Goal: Communication & Community: Ask a question

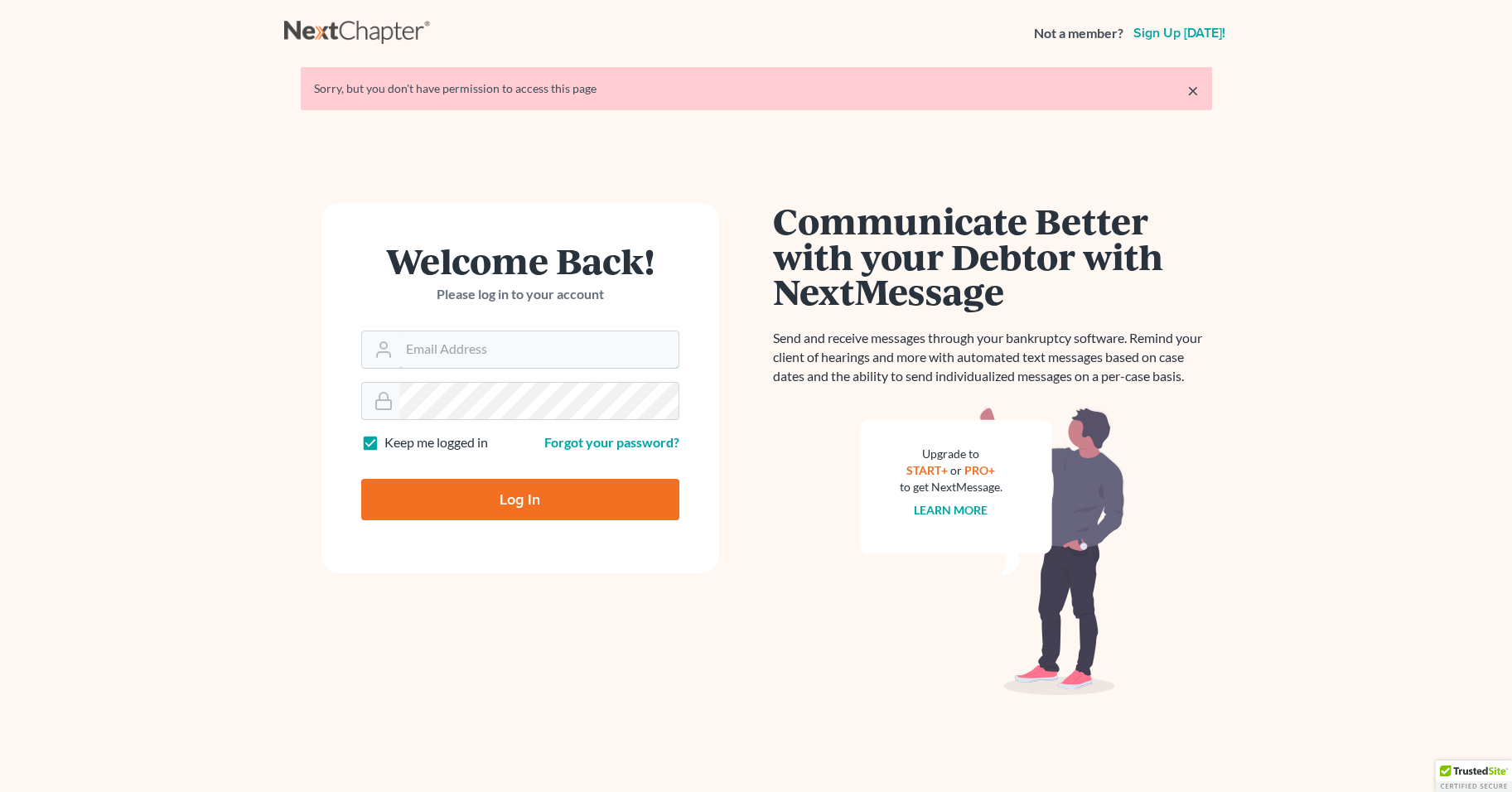
type input "[PERSON_NAME][EMAIL_ADDRESS][DOMAIN_NAME]"
click at [522, 511] on input "Log In" at bounding box center [520, 499] width 318 height 41
type input "Thinking..."
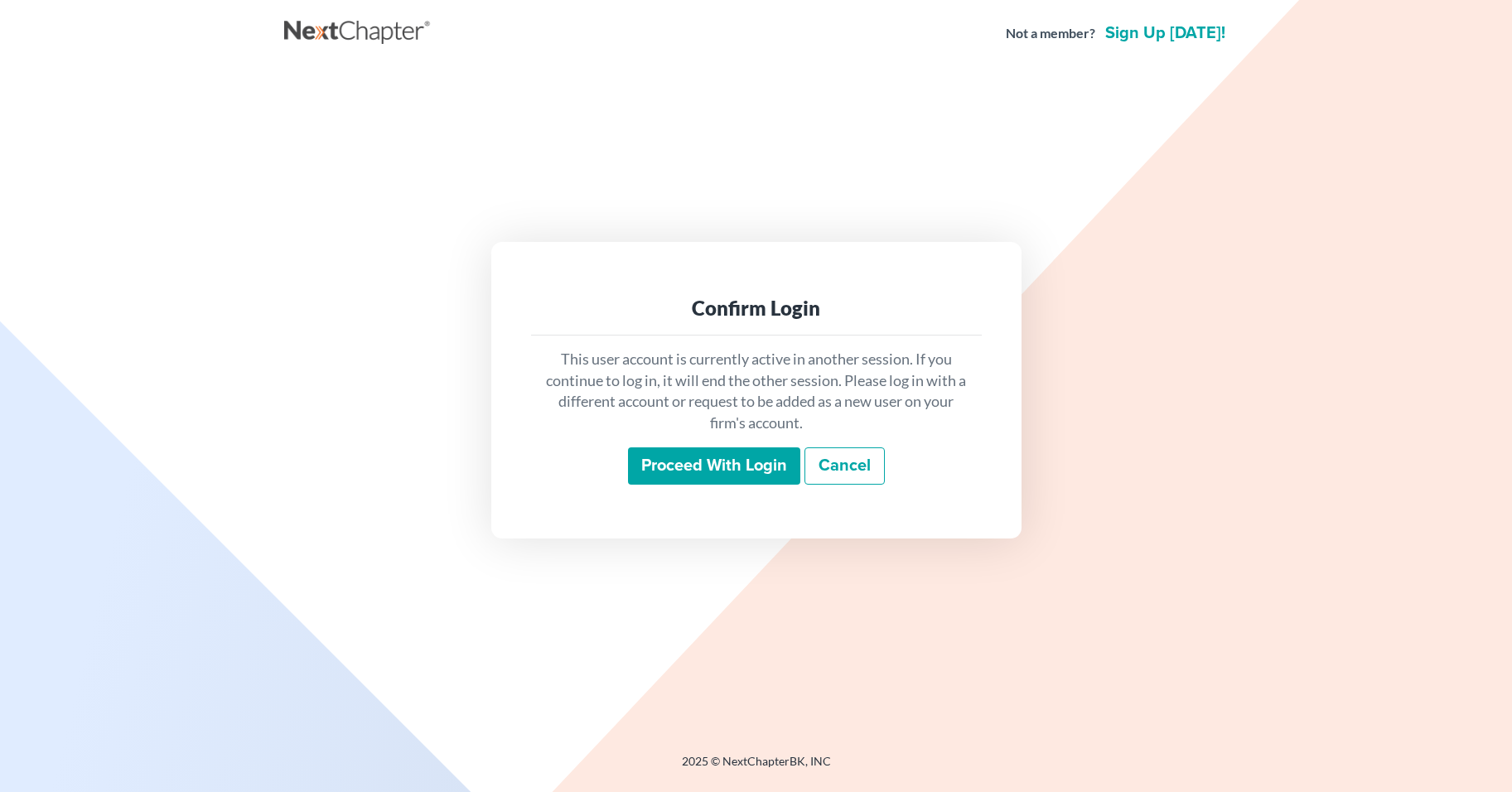
click at [726, 469] on input "Proceed with login" at bounding box center [714, 467] width 172 height 38
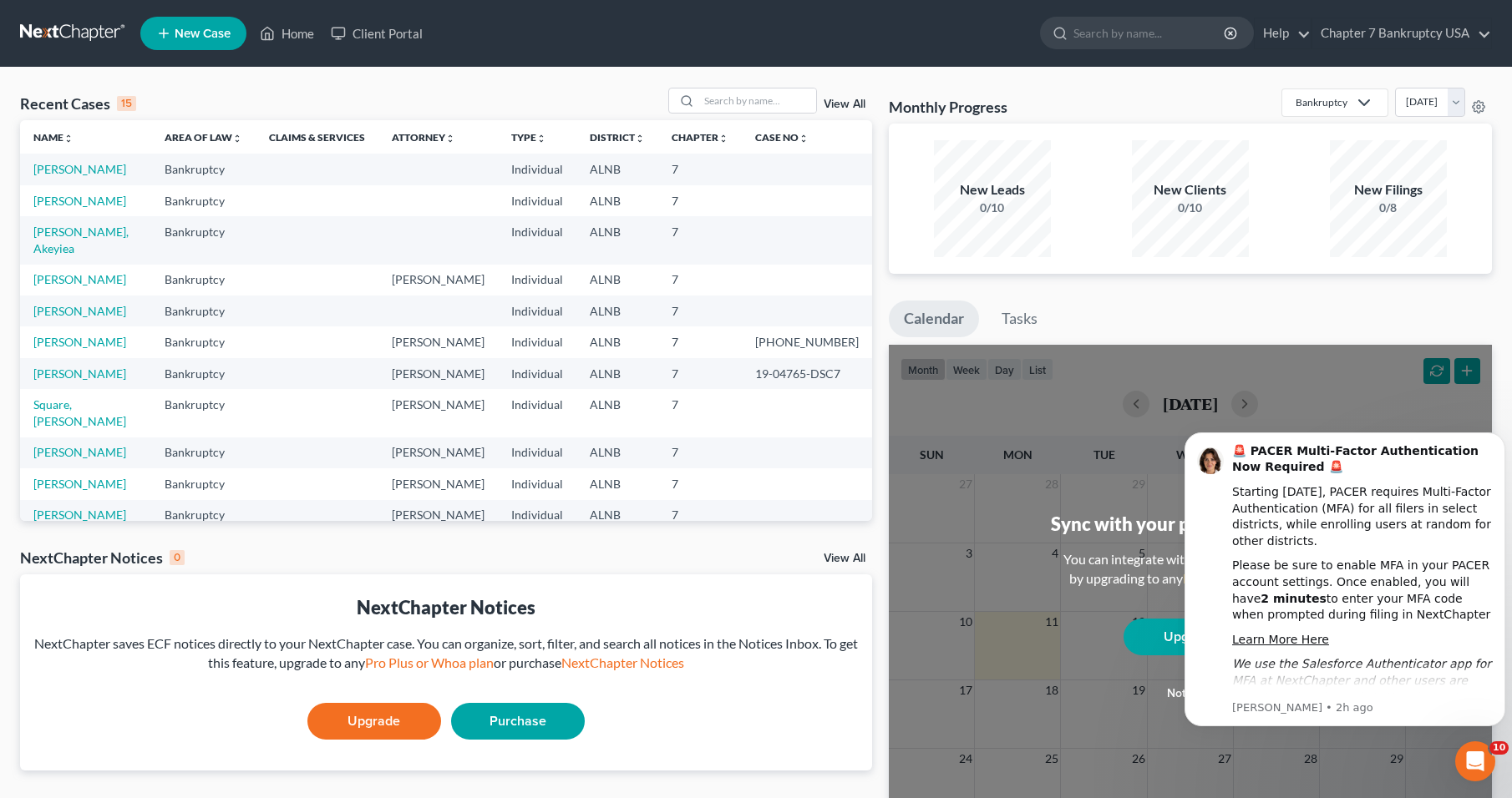
click at [1470, 763] on icon "Open Intercom Messenger" at bounding box center [1476, 762] width 28 height 28
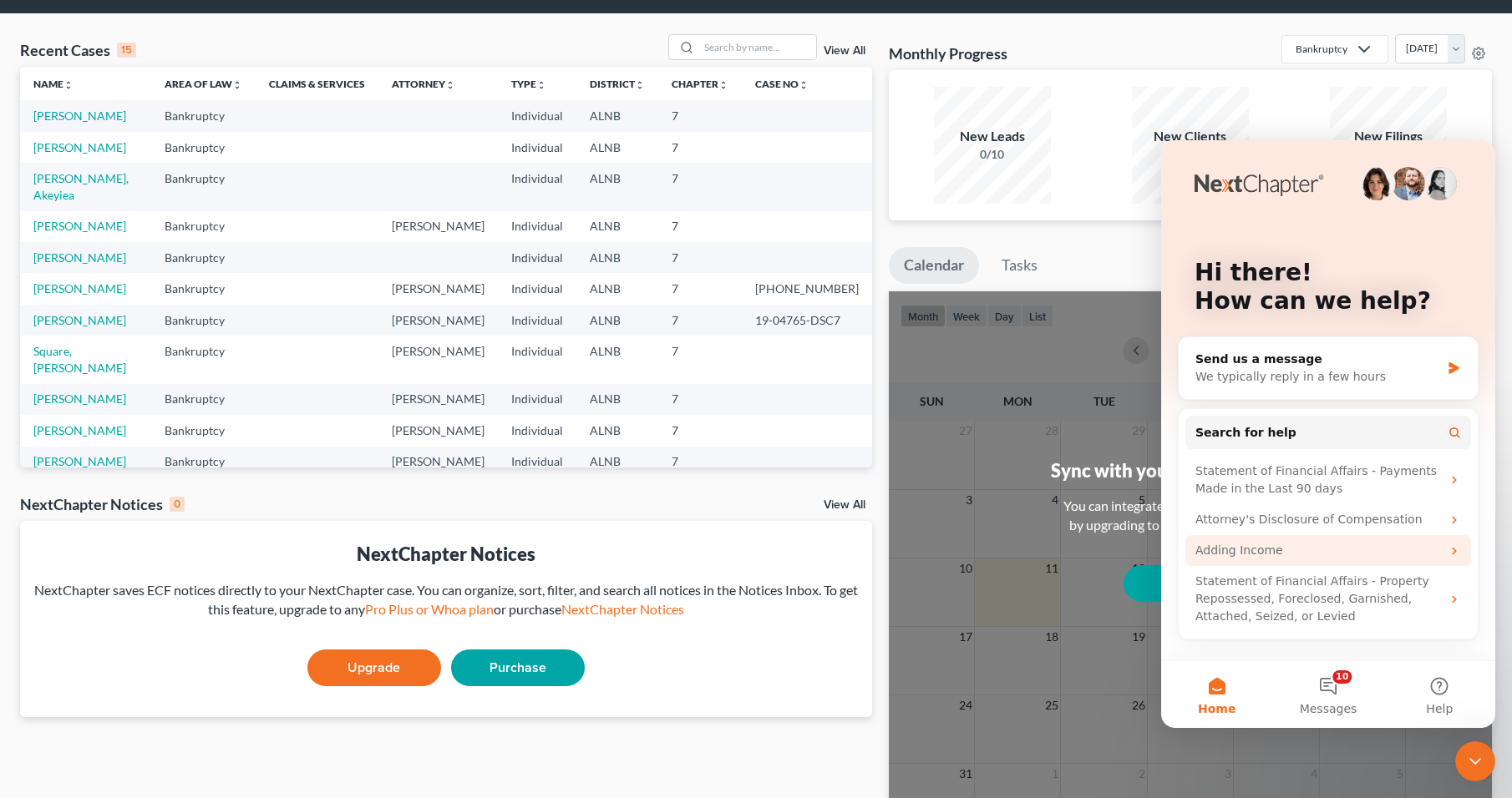
scroll to position [84, 0]
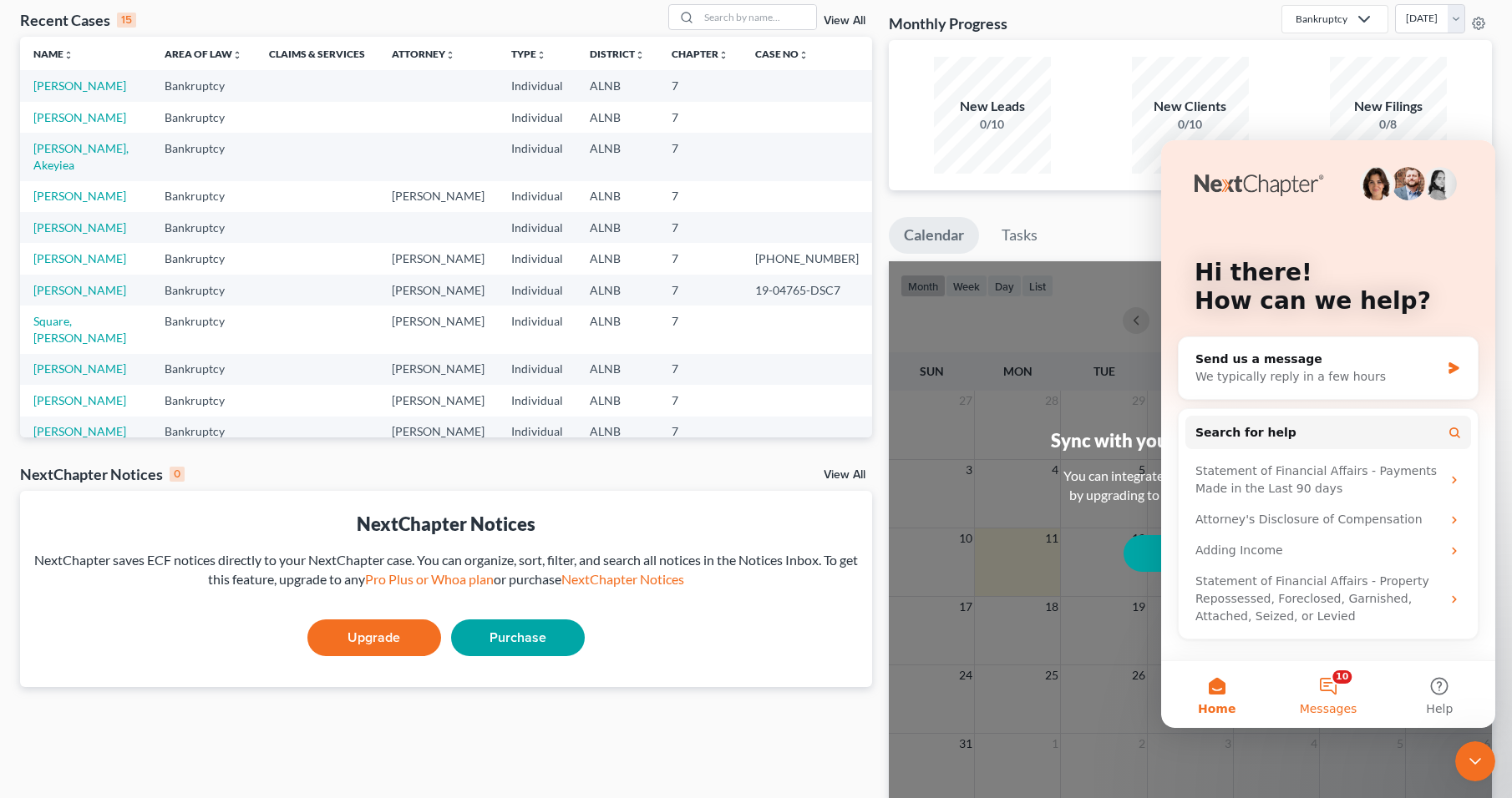
click at [1336, 693] on button "10 Messages" at bounding box center [1328, 694] width 111 height 67
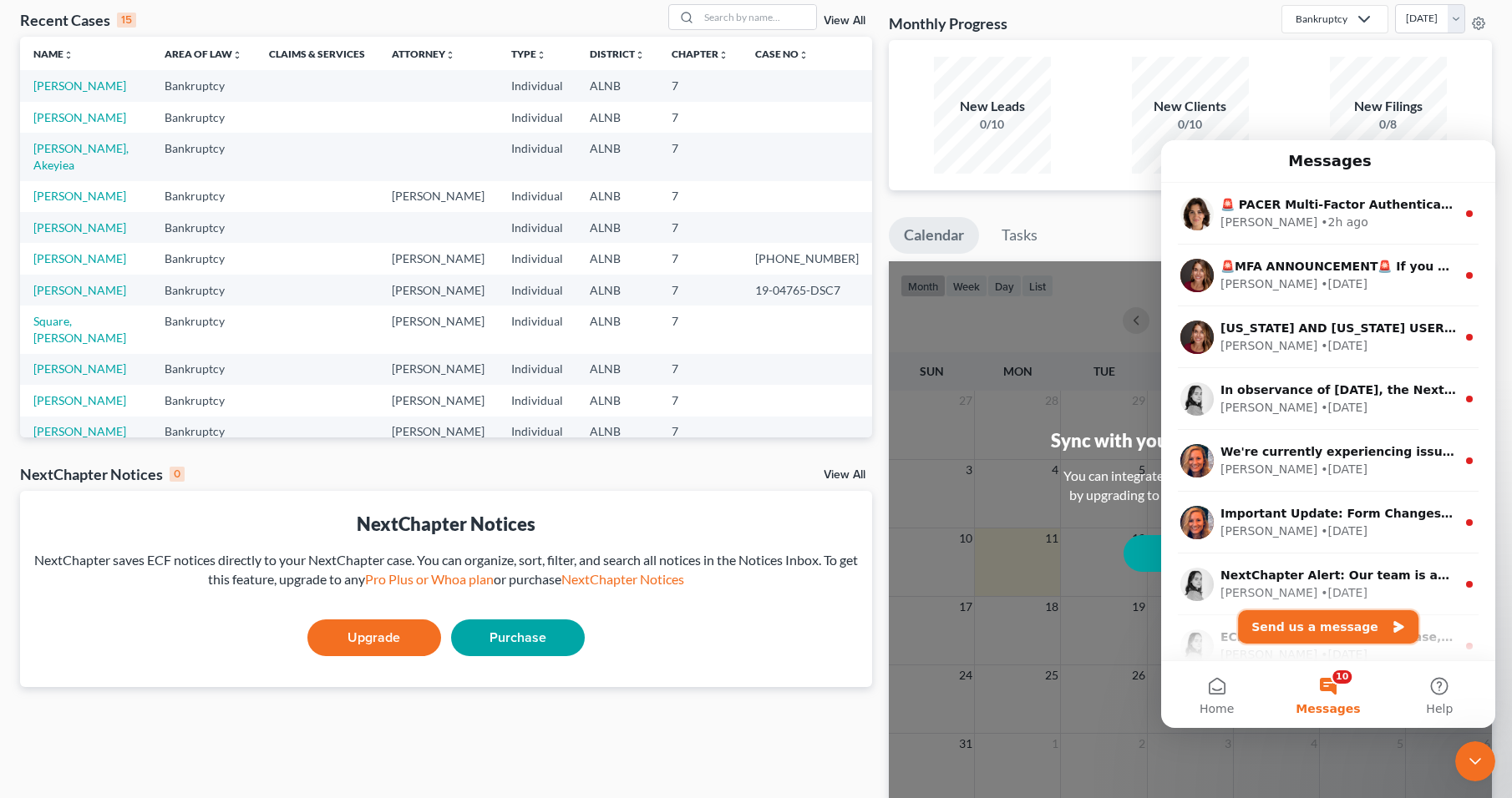
click at [1336, 620] on button "Send us a message" at bounding box center [1328, 627] width 181 height 34
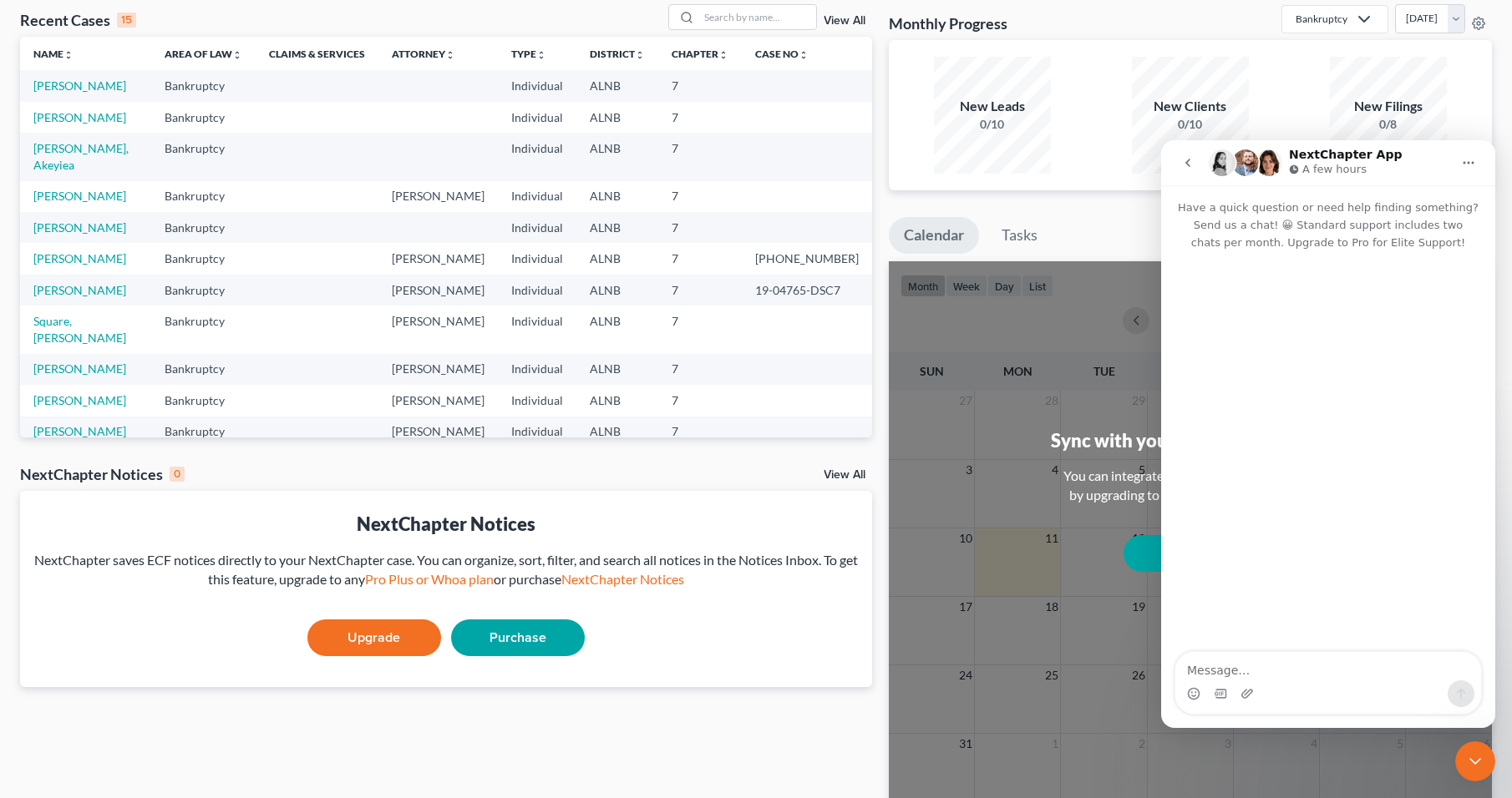
click at [1274, 667] on textarea "Message…" at bounding box center [1329, 666] width 306 height 29
click at [1411, 656] on textarea "i need to file a case and i need a credit ho9w much is it to upgrade?" at bounding box center [1329, 658] width 306 height 45
type textarea "i need to file a case and i need a credit how much is it to upgrade?"
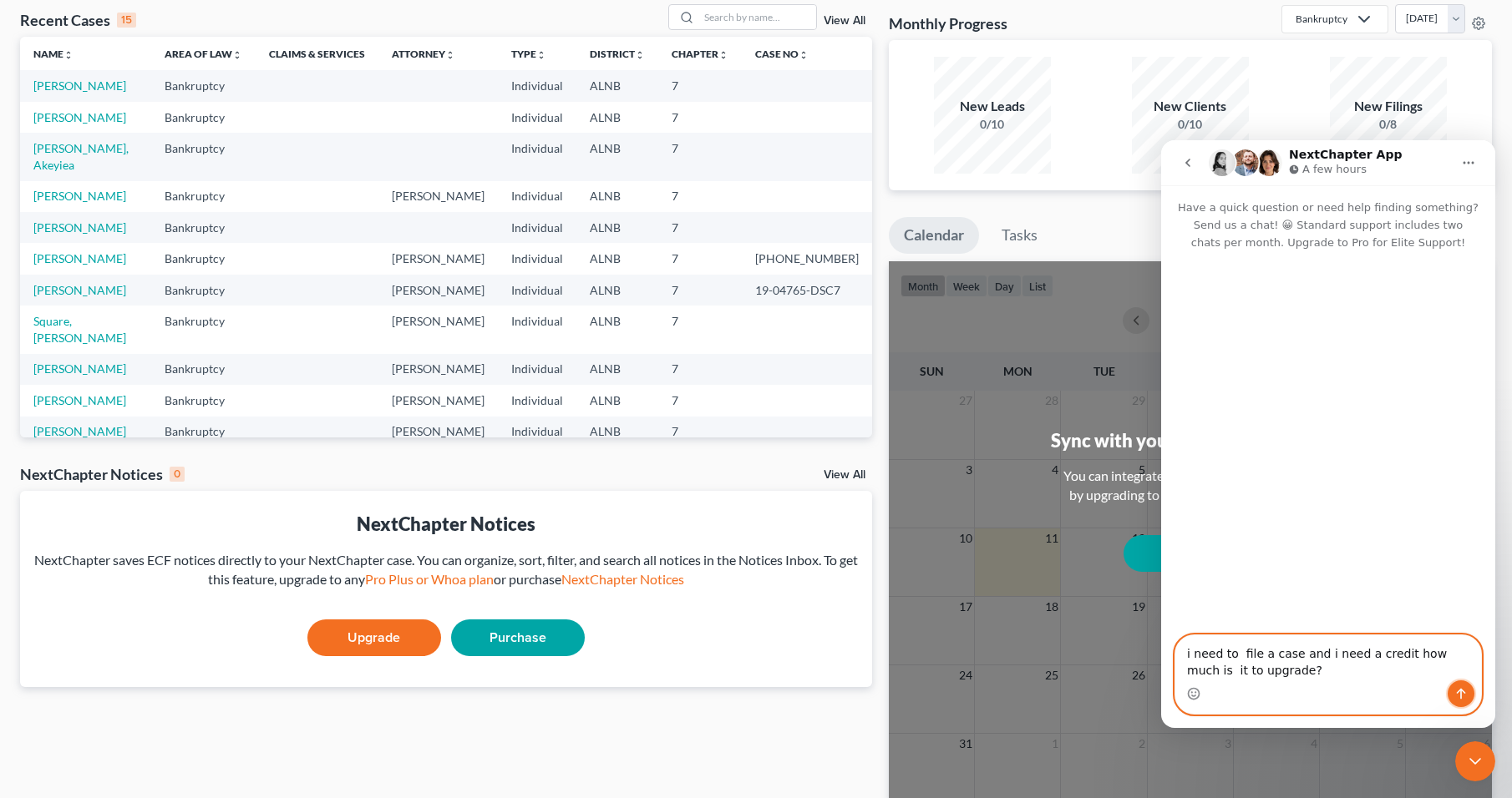
click at [1458, 697] on icon "Send a message…" at bounding box center [1461, 693] width 13 height 13
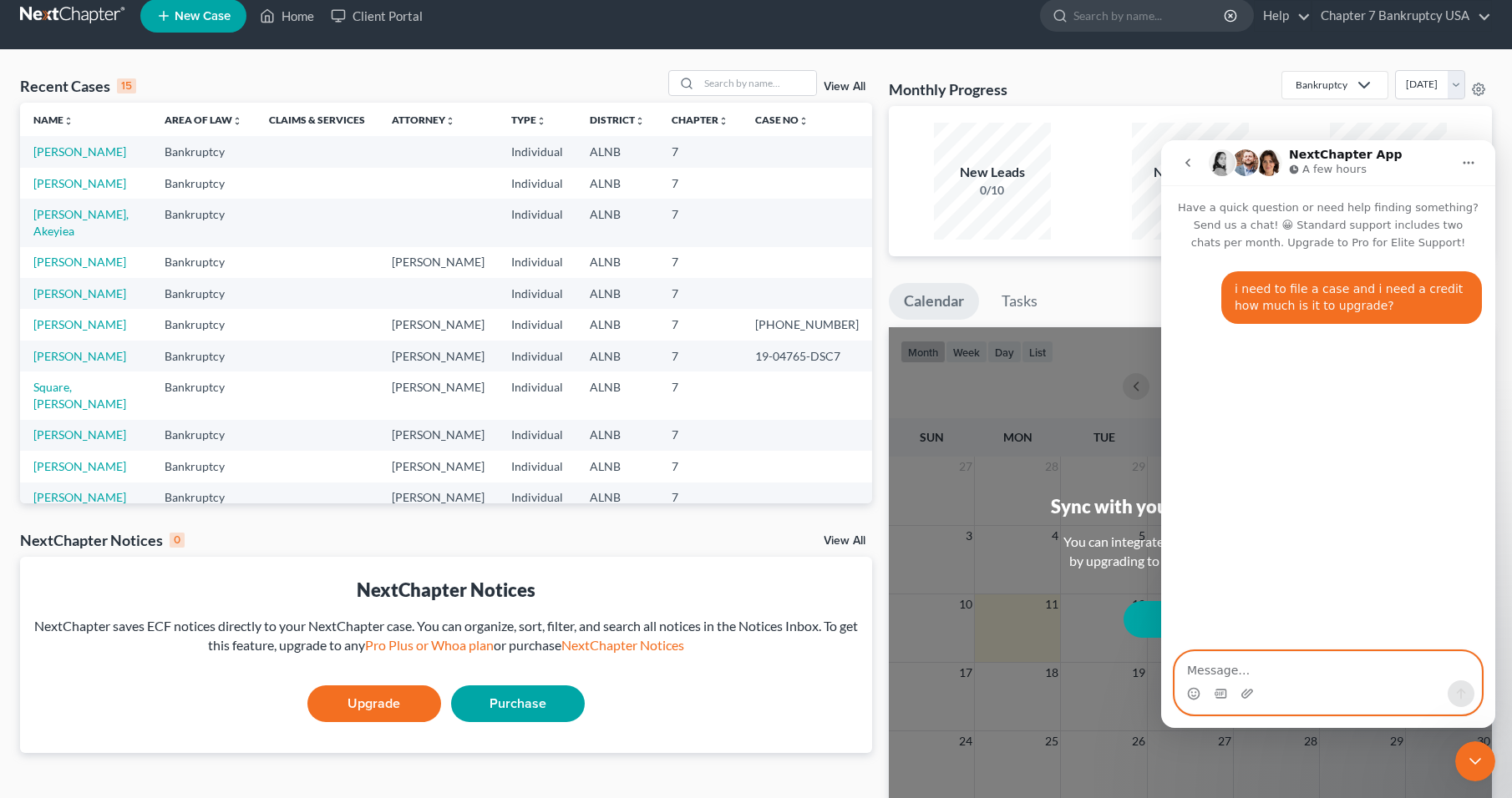
scroll to position [0, 0]
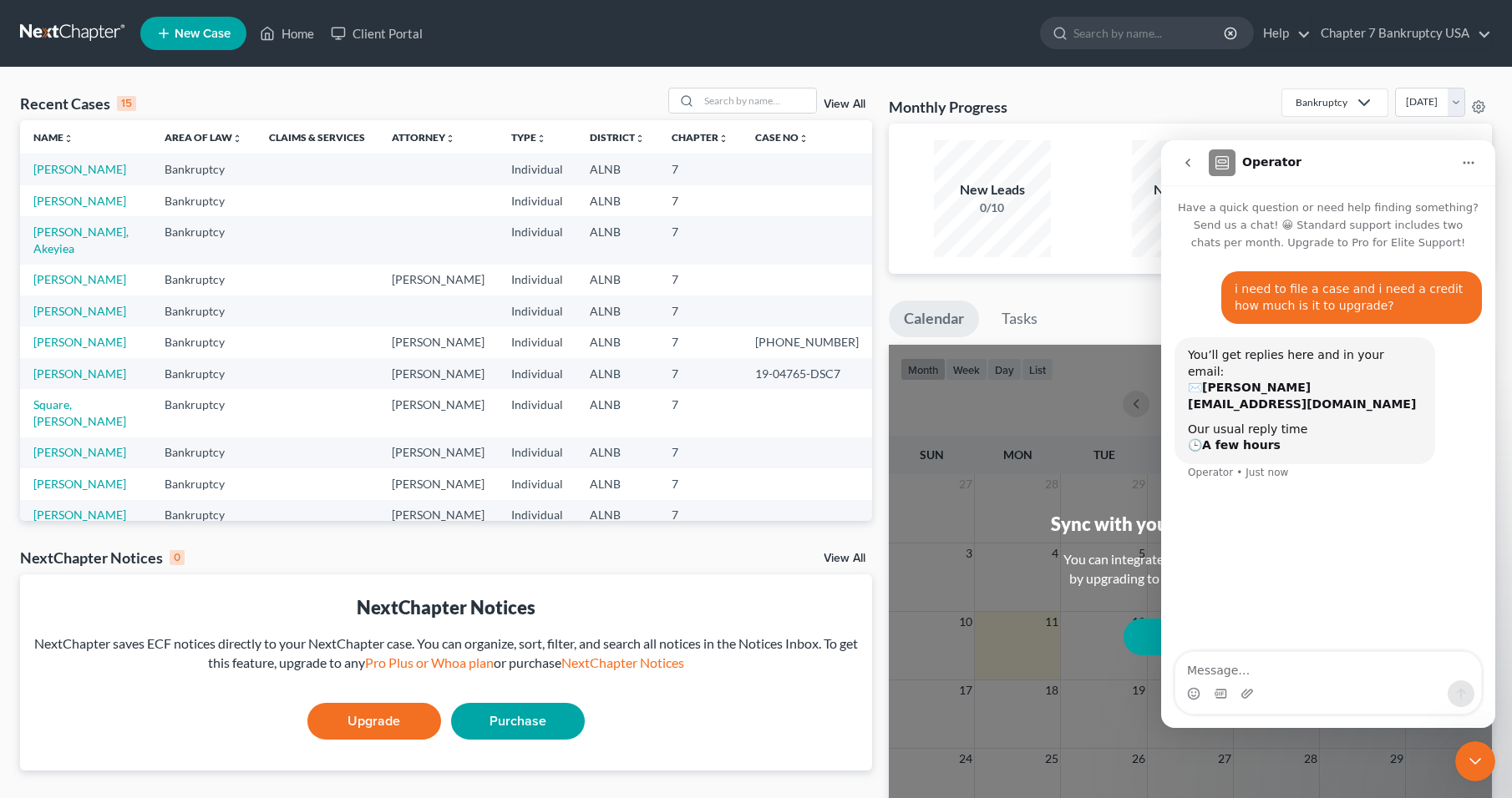
click at [401, 98] on div "Recent Cases 15 View All" at bounding box center [445, 104] width 852 height 33
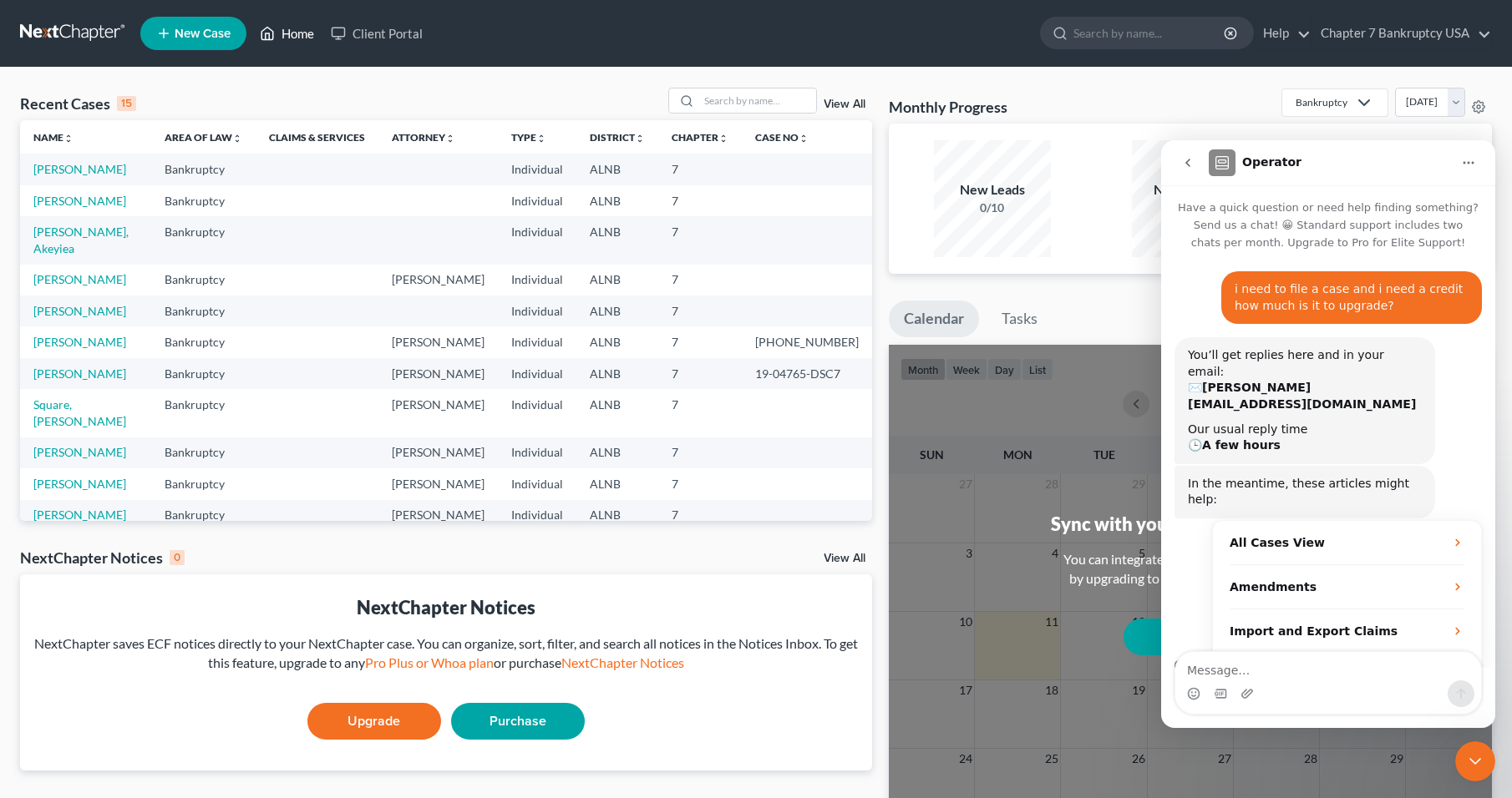
scroll to position [12, 0]
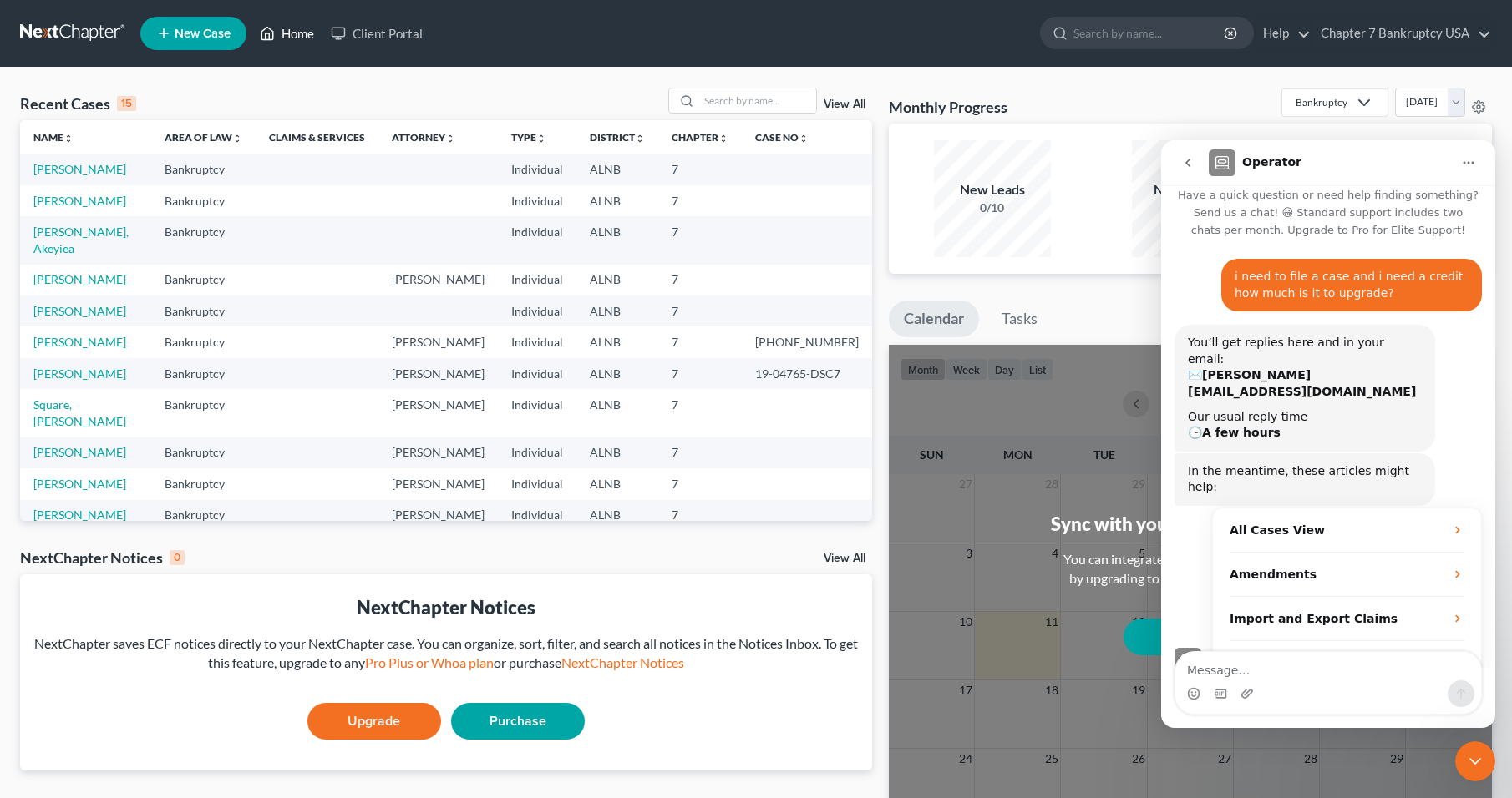
click at [273, 32] on icon at bounding box center [266, 33] width 15 height 20
click at [1462, 34] on link "Chapter 7 Bankruptcy USA" at bounding box center [1401, 33] width 179 height 30
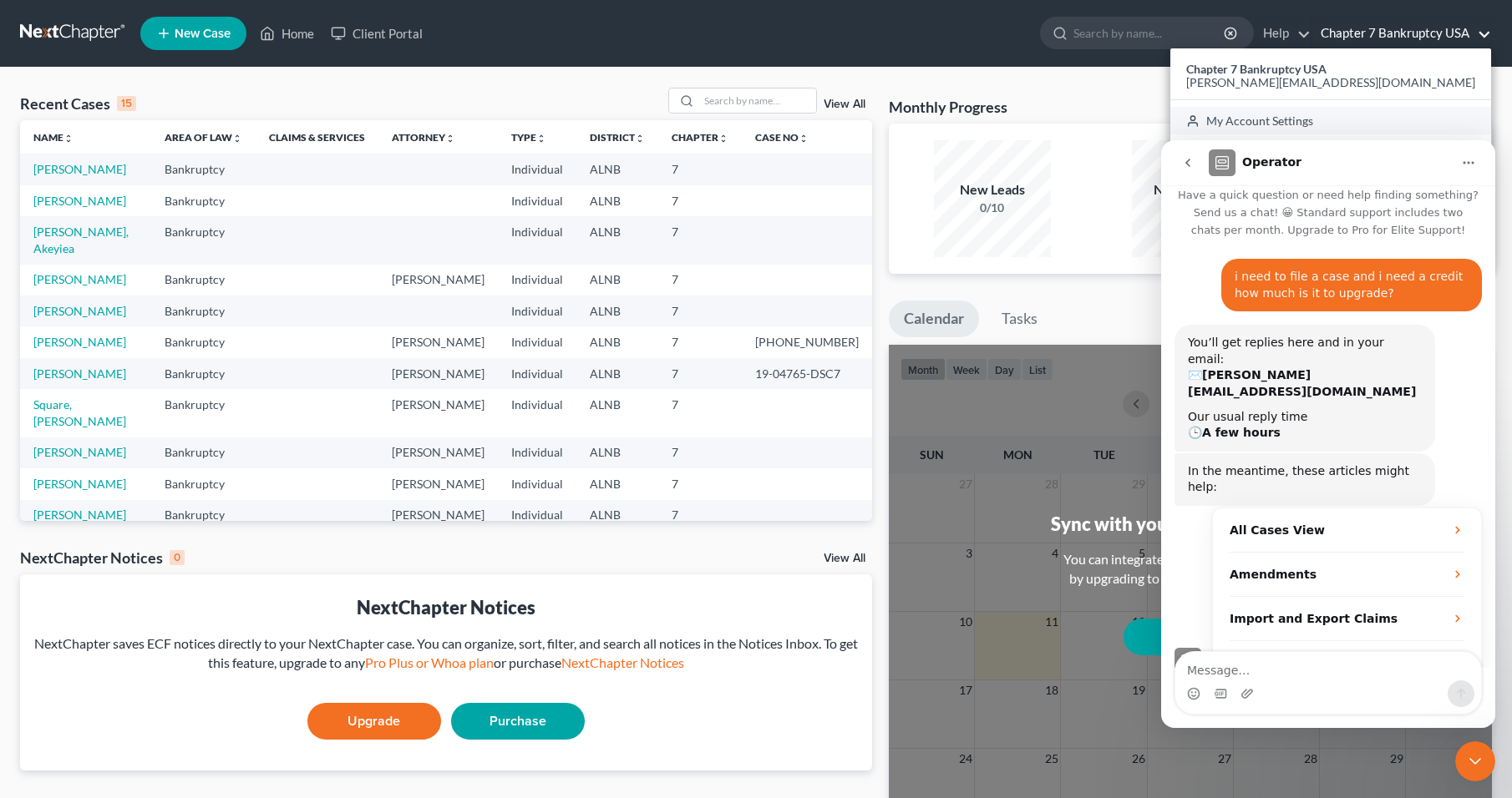
click at [1342, 118] on link "My Account Settings" at bounding box center [1330, 121] width 321 height 29
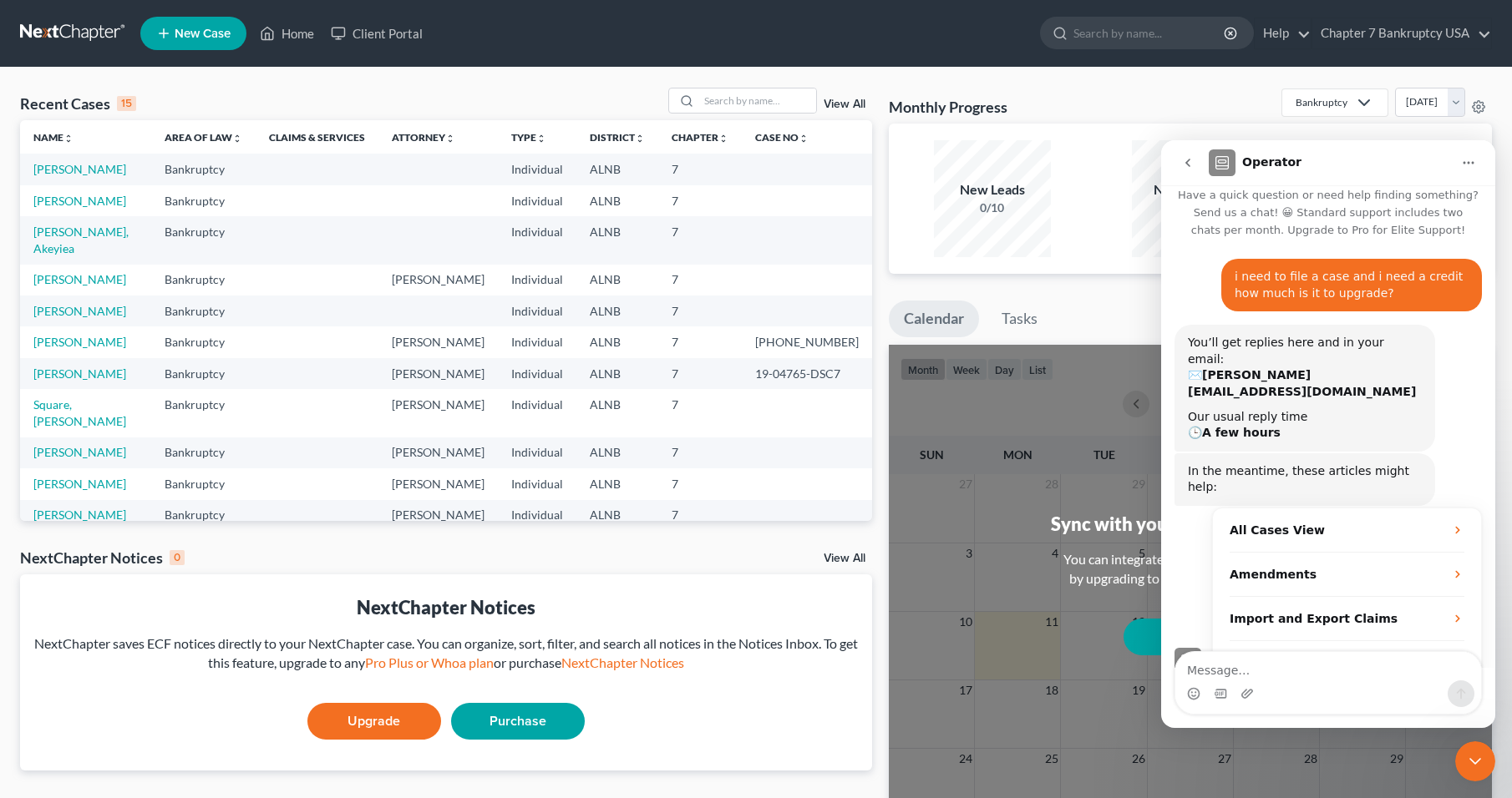
select select "1"
select select "23"
select select "0"
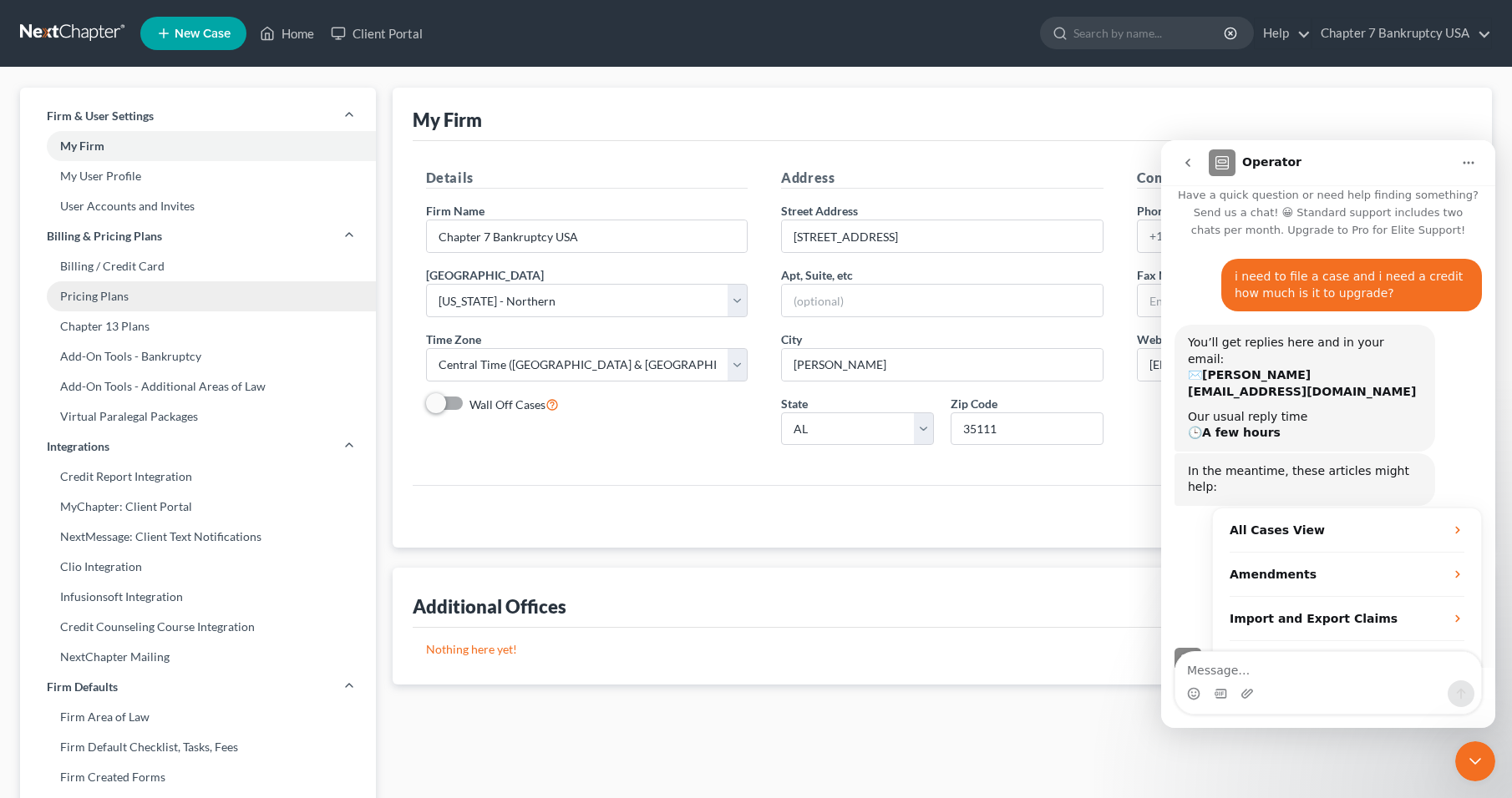
click at [100, 294] on link "Pricing Plans" at bounding box center [197, 297] width 356 height 30
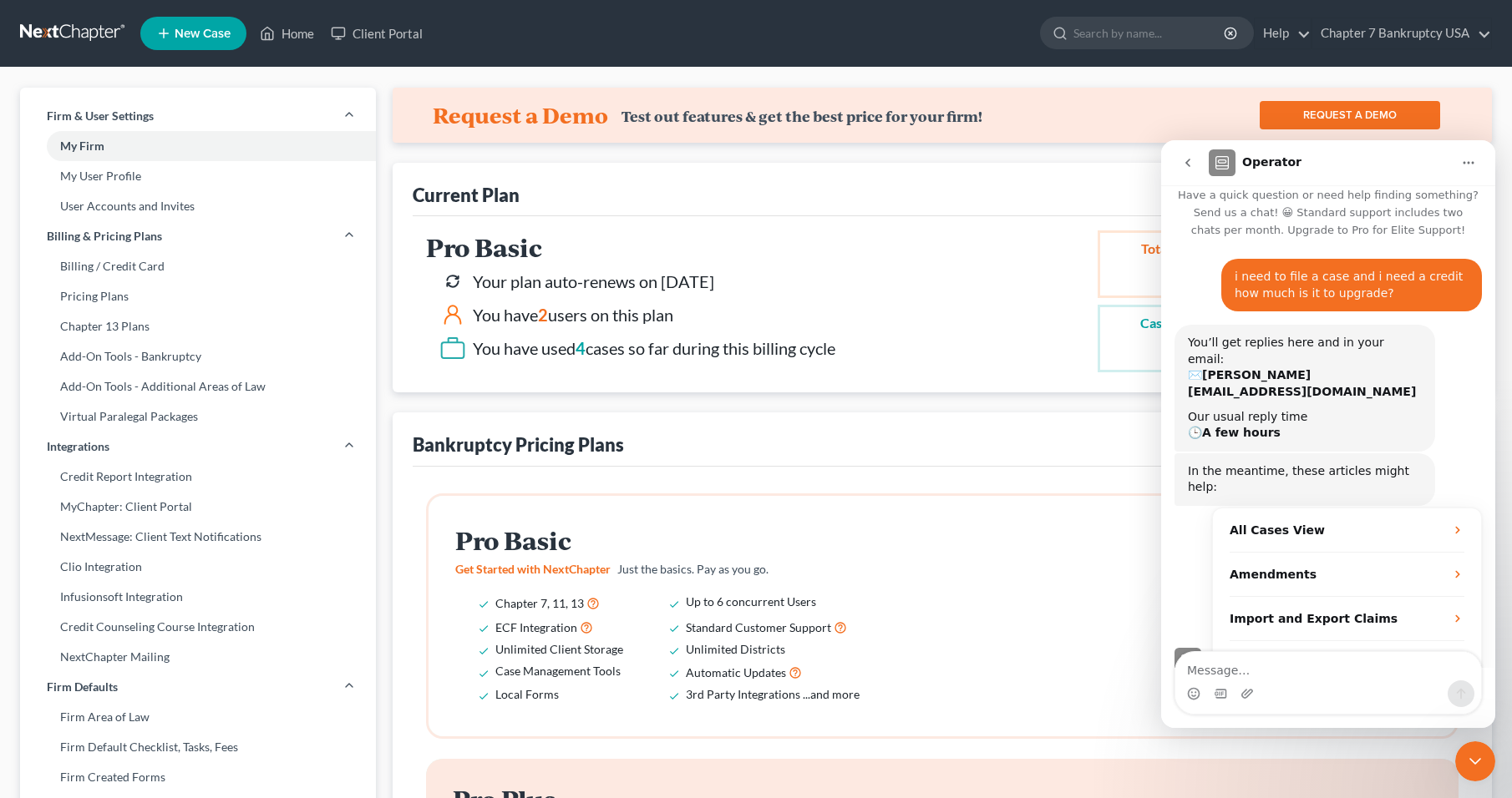
click at [1468, 163] on icon "Home" at bounding box center [1469, 163] width 11 height 3
click at [1063, 579] on div "Pro Basic Get Started with NextChapter Just the basics. Pay as you go. Chapter …" at bounding box center [942, 616] width 975 height 187
click at [1176, 156] on button "go back" at bounding box center [1188, 163] width 32 height 32
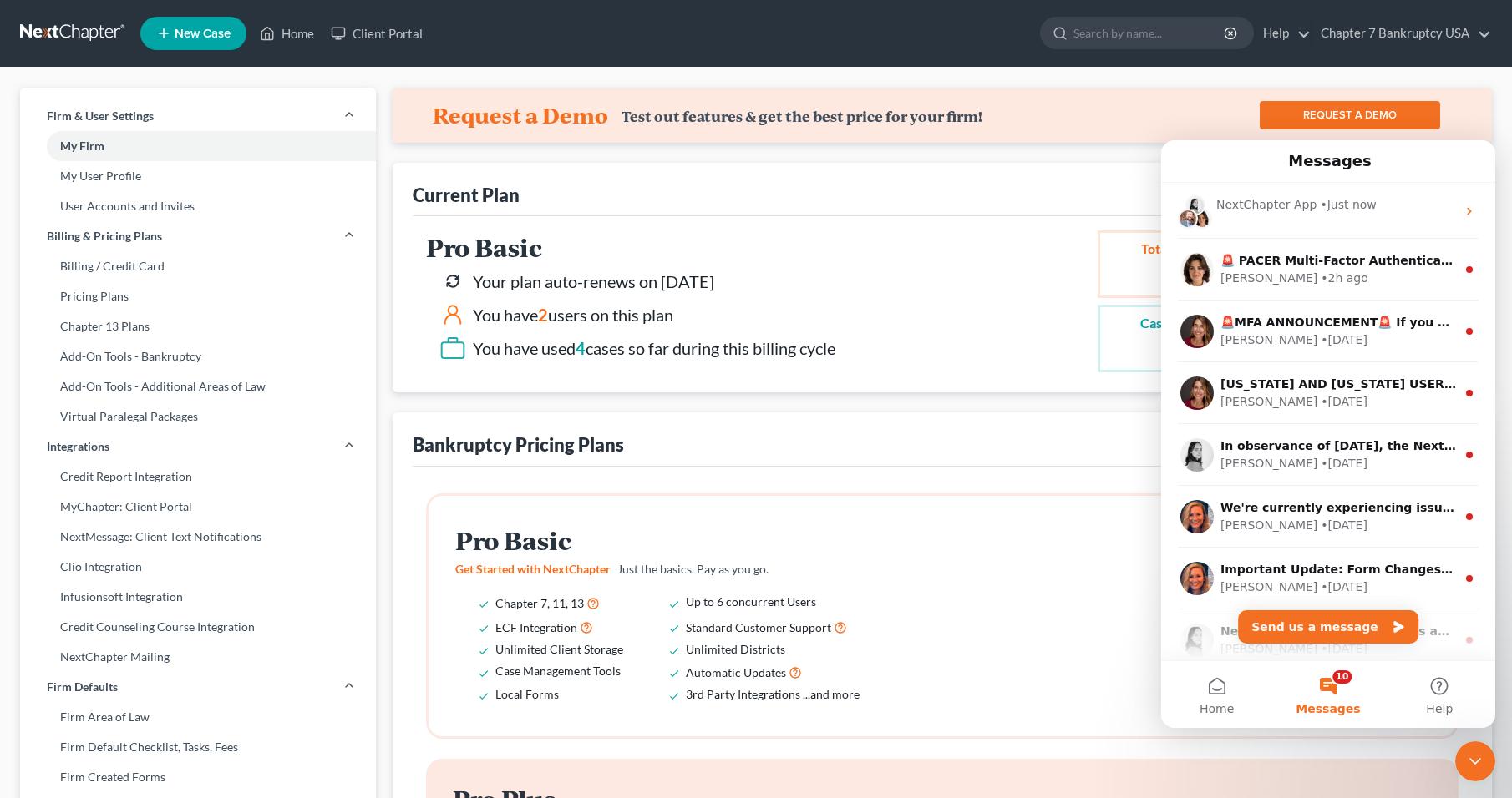
click at [1490, 151] on nav "Messages" at bounding box center [1329, 161] width 334 height 42
click at [1485, 150] on nav "Messages" at bounding box center [1329, 161] width 334 height 42
click at [1478, 757] on icon "Close Intercom Messenger" at bounding box center [1475, 761] width 20 height 20
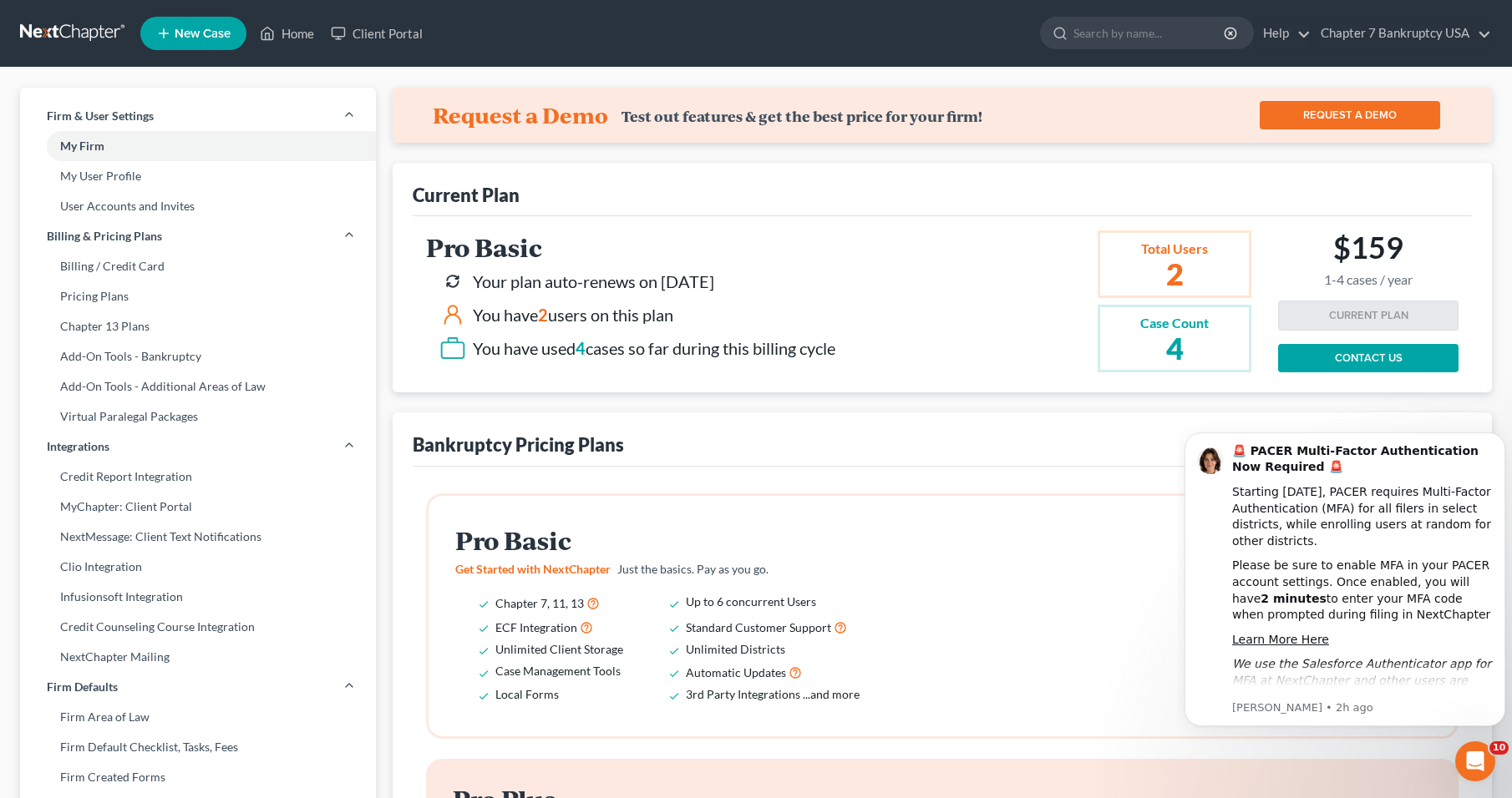
click at [1370, 357] on link "CONTACT US" at bounding box center [1368, 358] width 181 height 29
click at [1495, 436] on button "Dismiss notification" at bounding box center [1500, 437] width 22 height 22
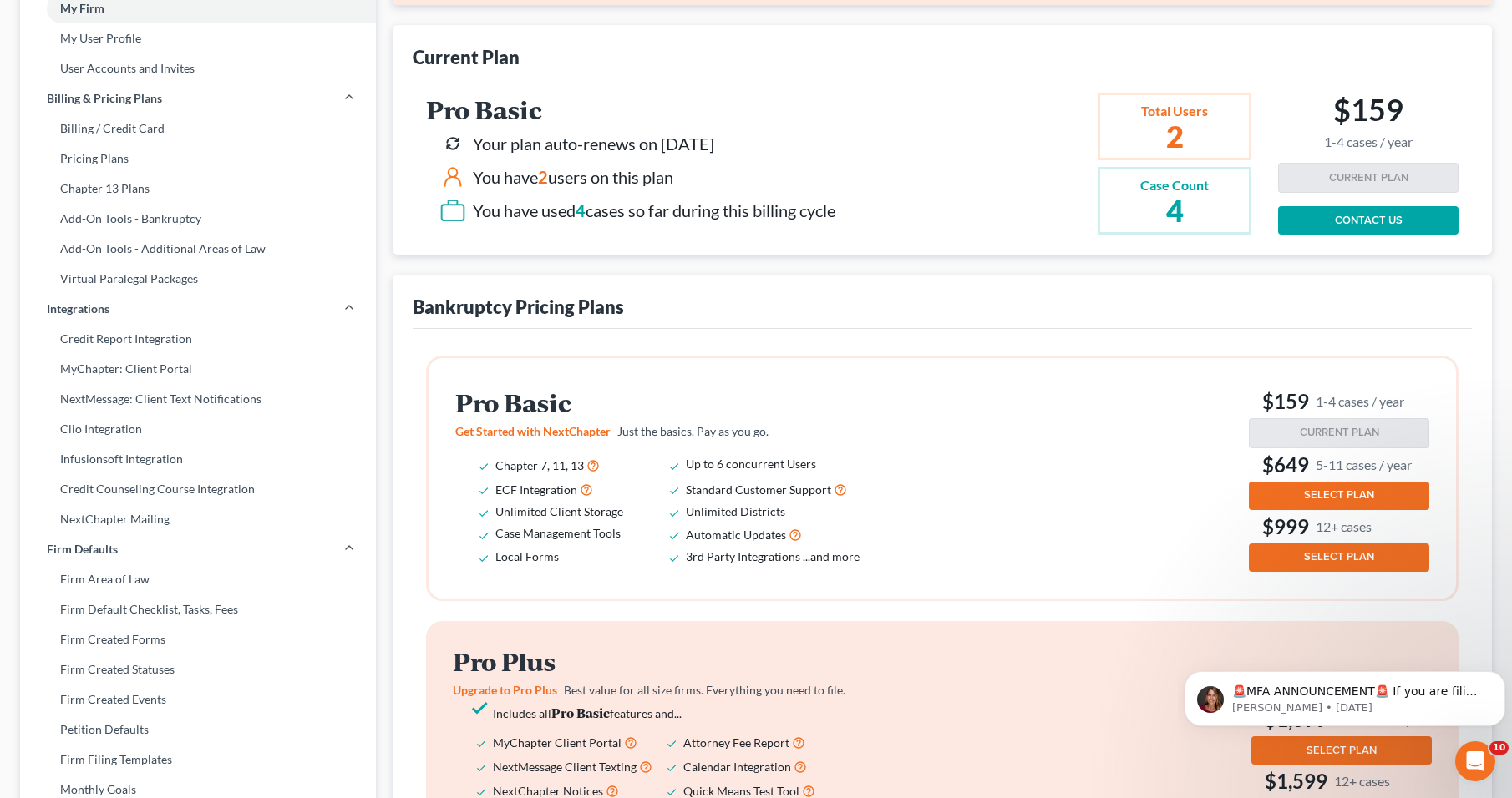
scroll to position [167, 0]
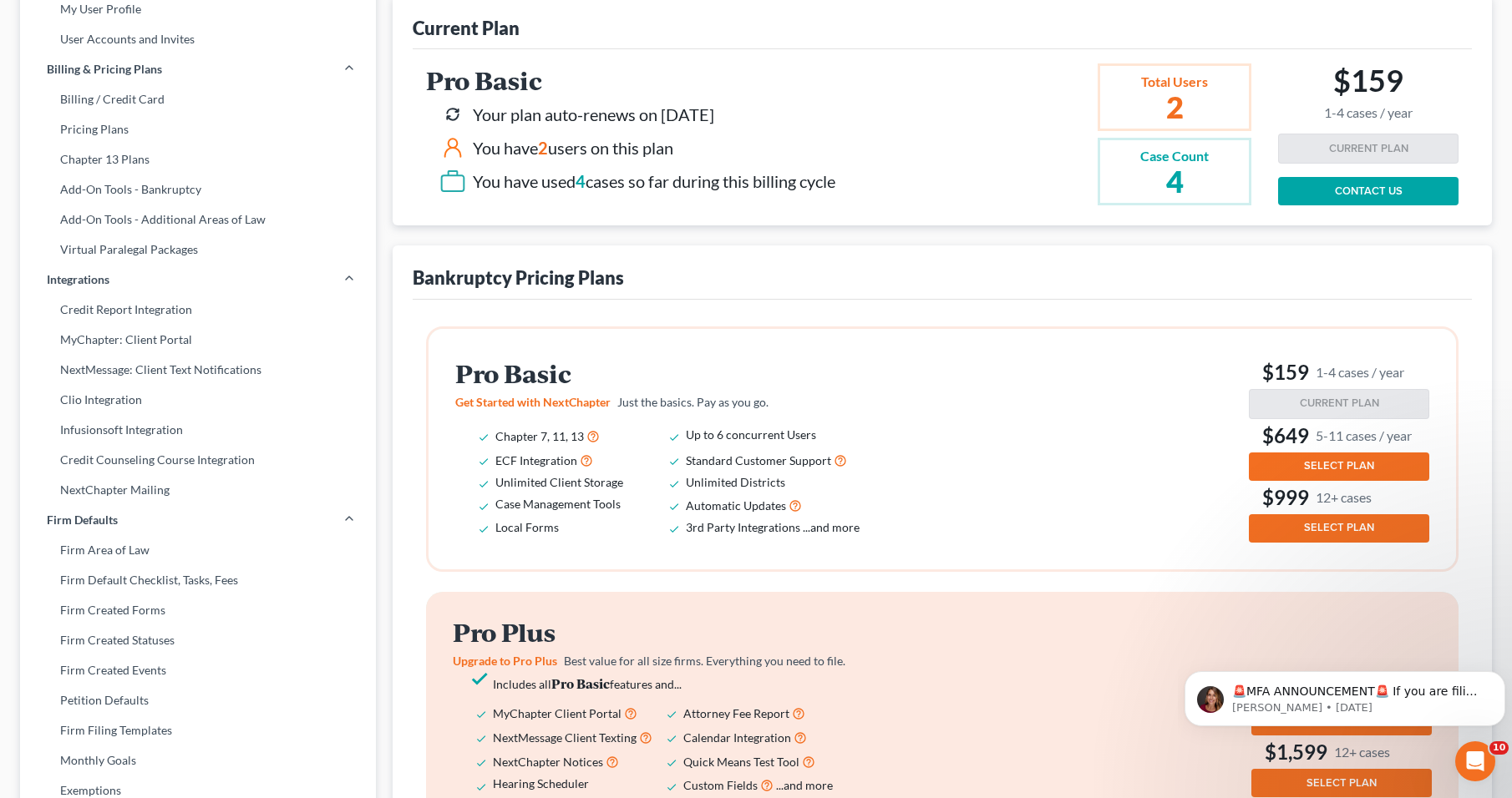
click at [1391, 184] on link "CONTACT US" at bounding box center [1368, 191] width 181 height 29
click at [1365, 187] on link "CONTACT US" at bounding box center [1368, 191] width 181 height 29
click at [133, 548] on link "Firm Area of Law" at bounding box center [197, 550] width 356 height 30
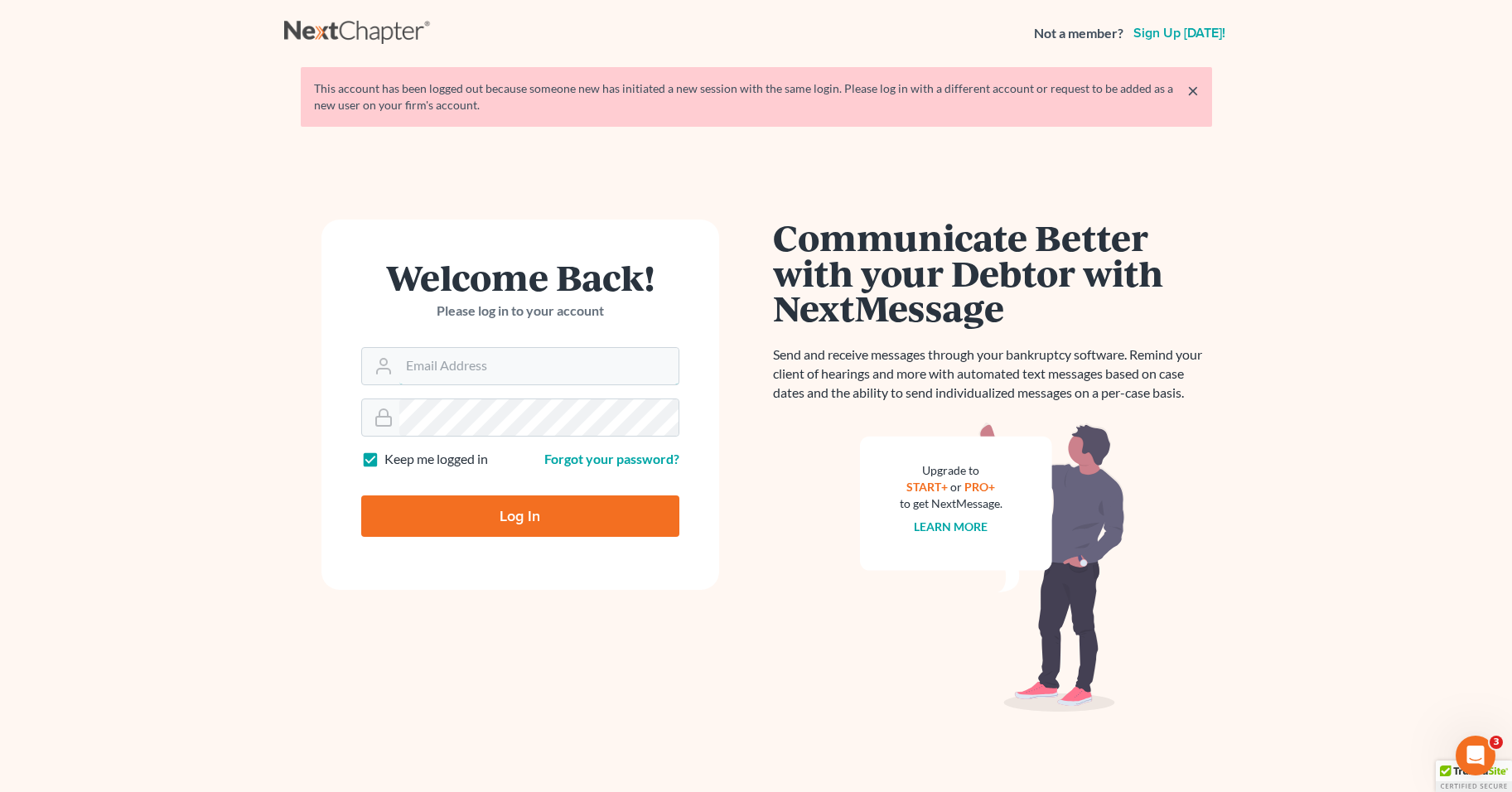
type input "[PERSON_NAME][EMAIL_ADDRESS][DOMAIN_NAME]"
click at [493, 523] on input "Log In" at bounding box center [520, 517] width 318 height 41
type input "Thinking..."
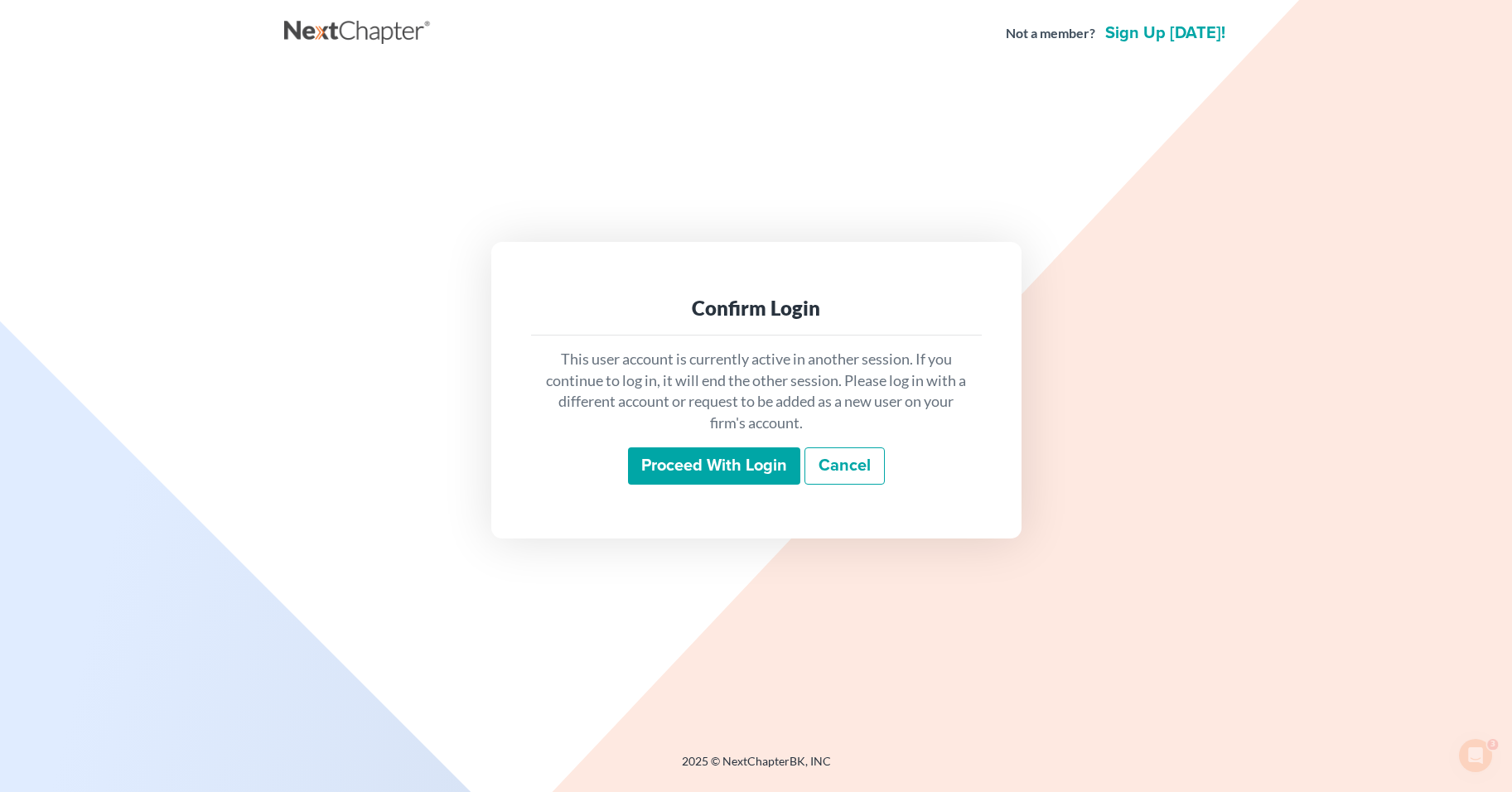
click at [727, 475] on input "Proceed with login" at bounding box center [714, 467] width 172 height 38
